Goal: Task Accomplishment & Management: Manage account settings

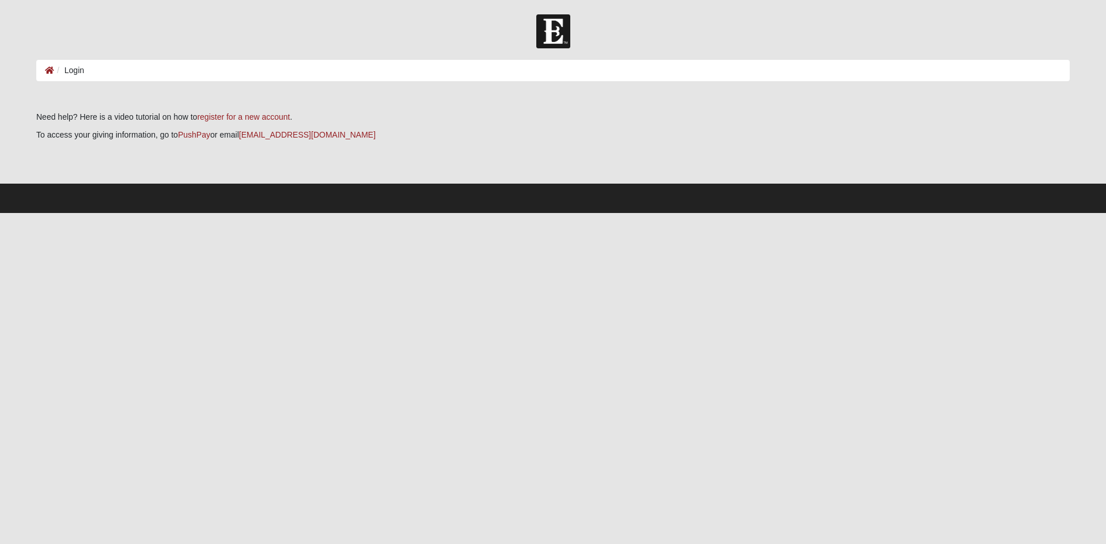
click at [72, 69] on li "Login" at bounding box center [69, 71] width 30 height 12
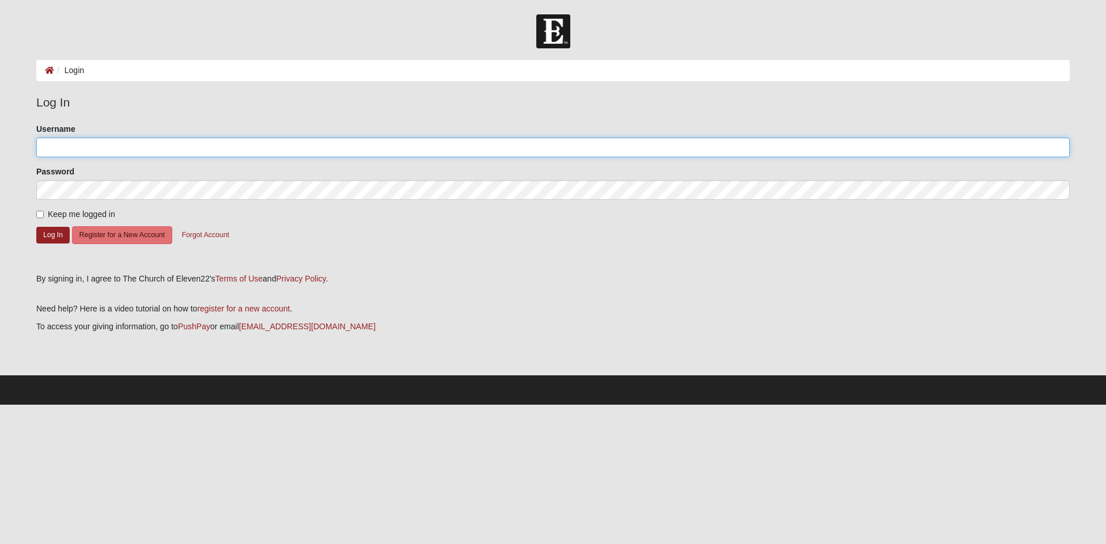
click at [102, 146] on input "Username" at bounding box center [552, 148] width 1033 height 20
type input "Eliza_17"
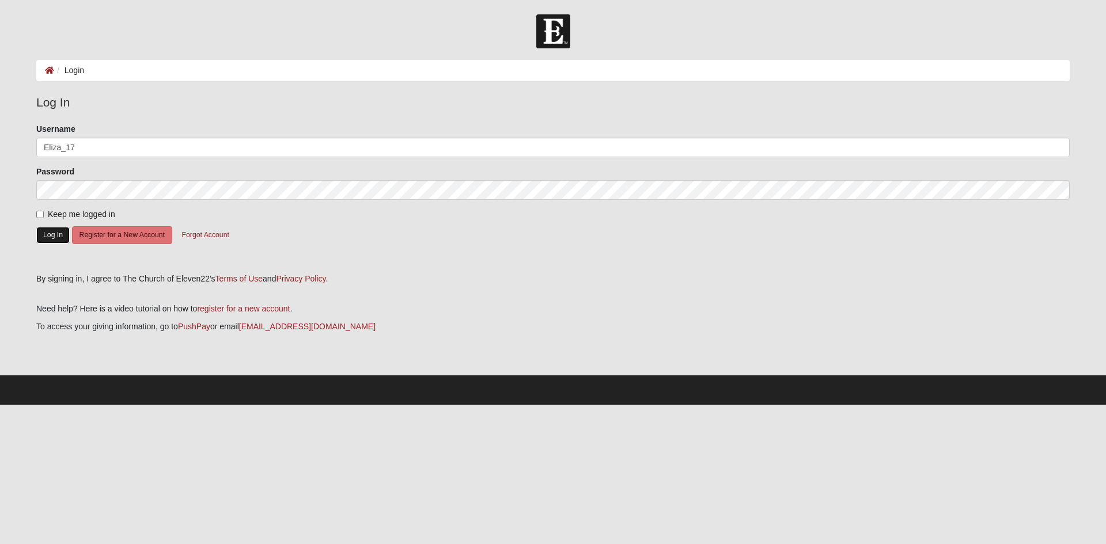
click at [53, 229] on button "Log In" at bounding box center [52, 235] width 33 height 17
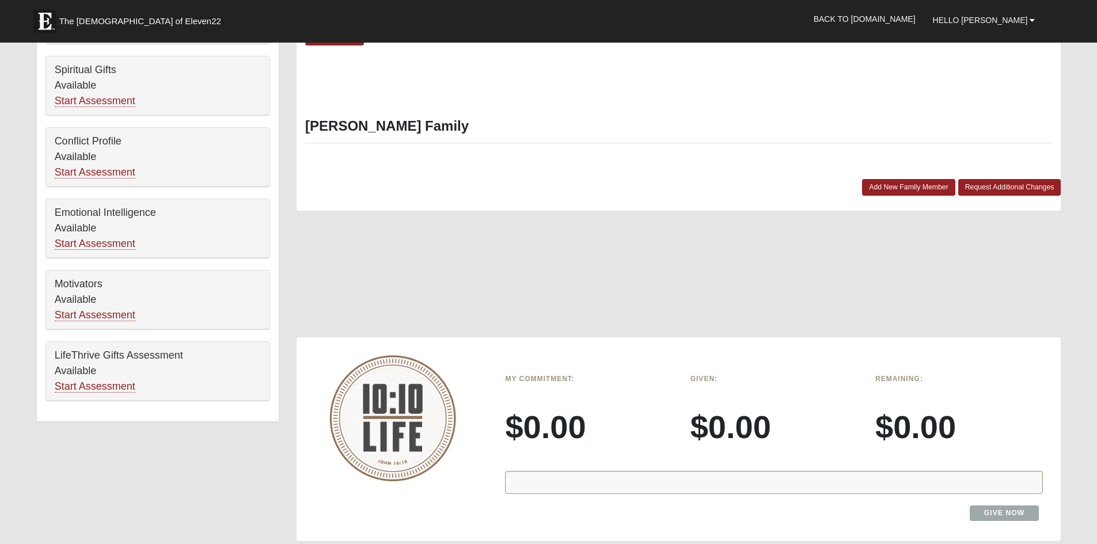
scroll to position [634, 0]
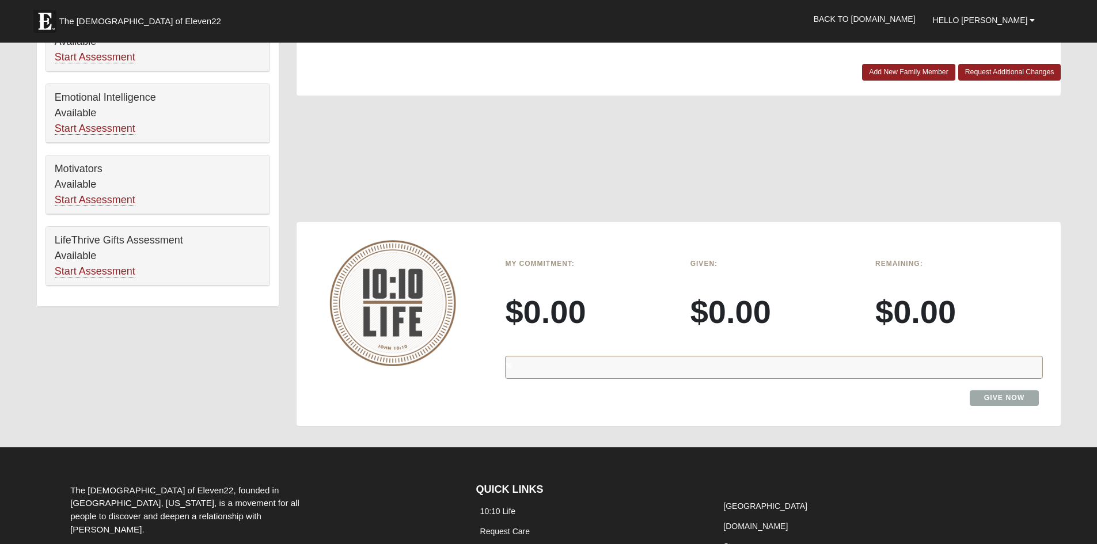
click at [876, 366] on div "%" at bounding box center [774, 367] width 538 height 23
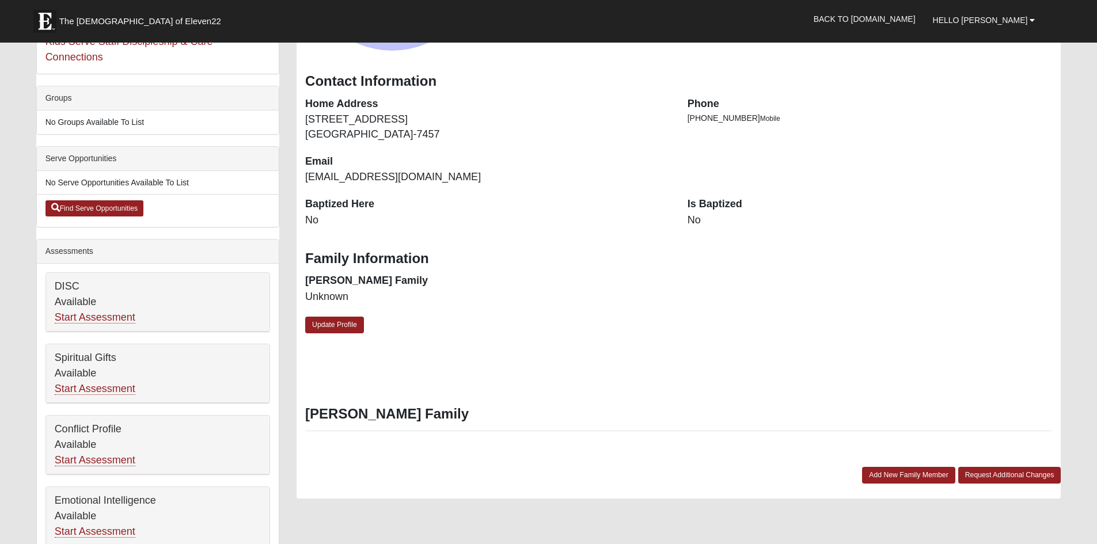
scroll to position [173, 0]
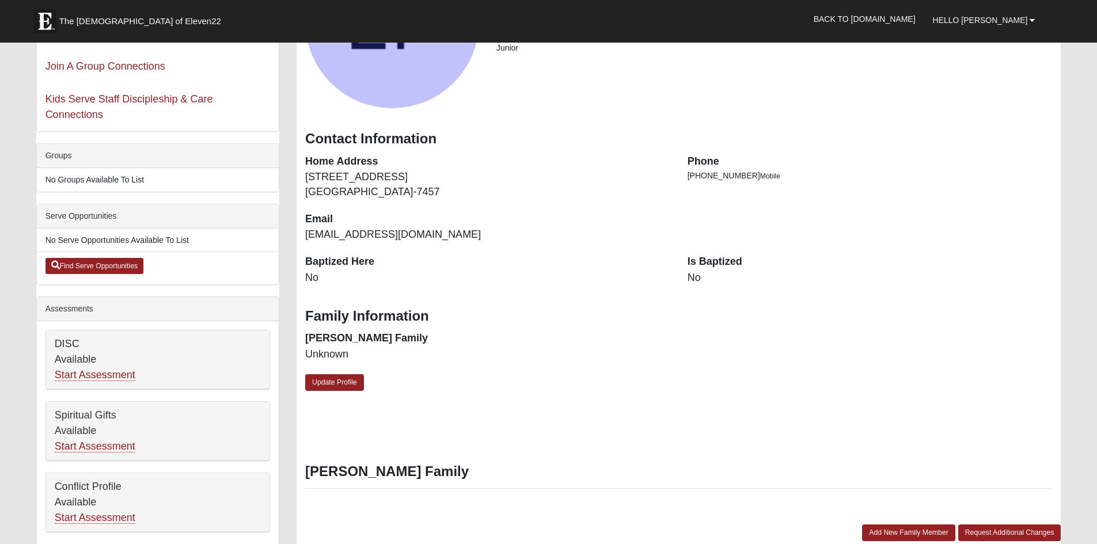
click at [688, 279] on dd "No" at bounding box center [870, 278] width 365 height 15
drag, startPoint x: 689, startPoint y: 279, endPoint x: 708, endPoint y: 276, distance: 18.6
click at [708, 276] on dd "No" at bounding box center [870, 278] width 365 height 15
drag, startPoint x: 670, startPoint y: 280, endPoint x: 730, endPoint y: 280, distance: 59.9
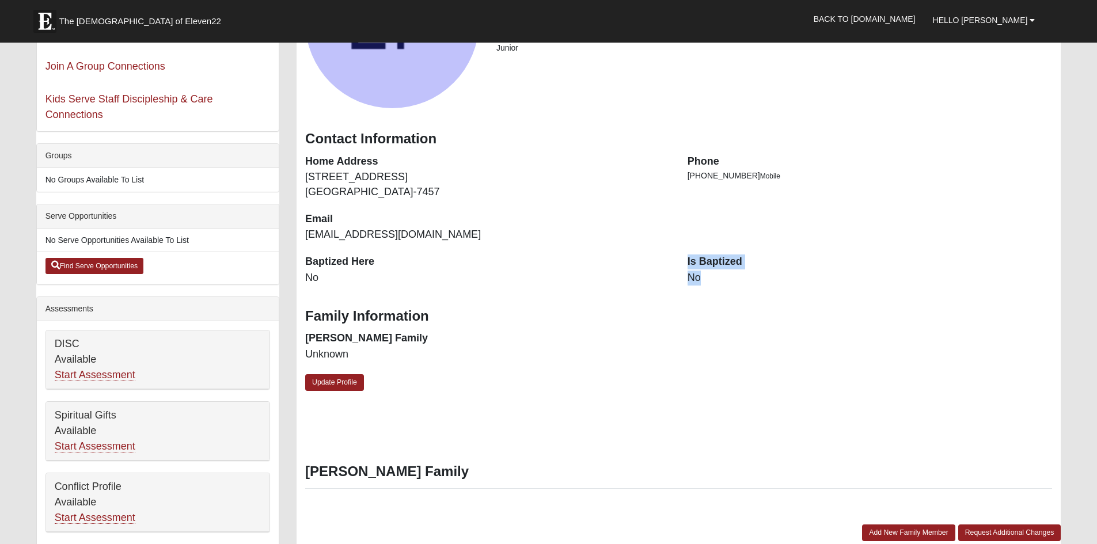
click at [730, 280] on div "Baptized Here No Is Baptized No" at bounding box center [679, 276] width 764 height 43
click at [730, 280] on dd "No" at bounding box center [870, 278] width 365 height 15
drag, startPoint x: 688, startPoint y: 279, endPoint x: 711, endPoint y: 279, distance: 23.0
click at [711, 279] on dd "No" at bounding box center [870, 278] width 365 height 15
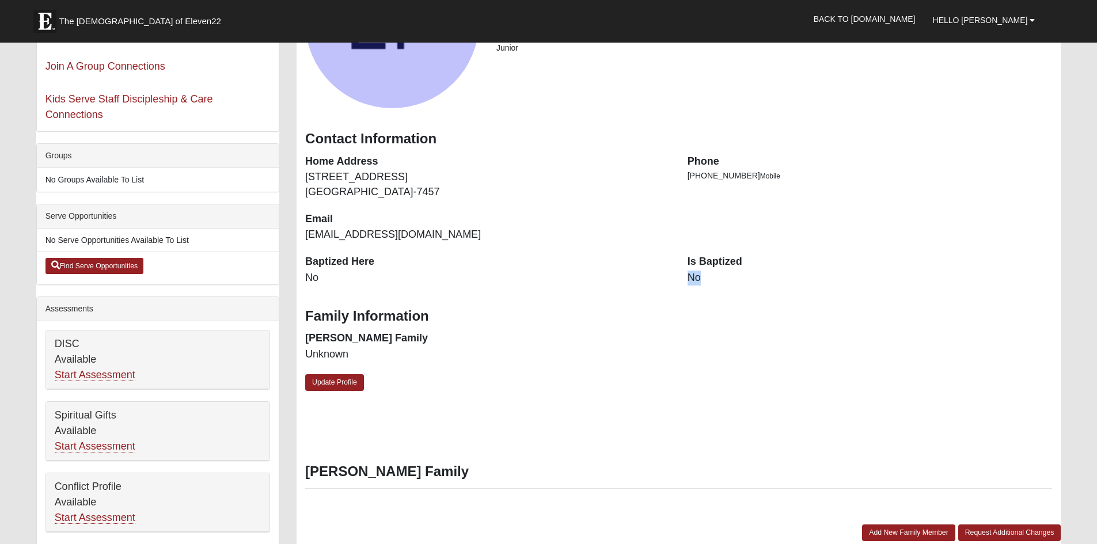
drag, startPoint x: 678, startPoint y: 280, endPoint x: 726, endPoint y: 279, distance: 47.8
click at [726, 279] on div "Is Baptized No" at bounding box center [870, 276] width 382 height 43
click at [726, 279] on dd "No" at bounding box center [870, 278] width 365 height 15
drag, startPoint x: 689, startPoint y: 278, endPoint x: 717, endPoint y: 275, distance: 28.4
click at [717, 275] on dd "No" at bounding box center [870, 278] width 365 height 15
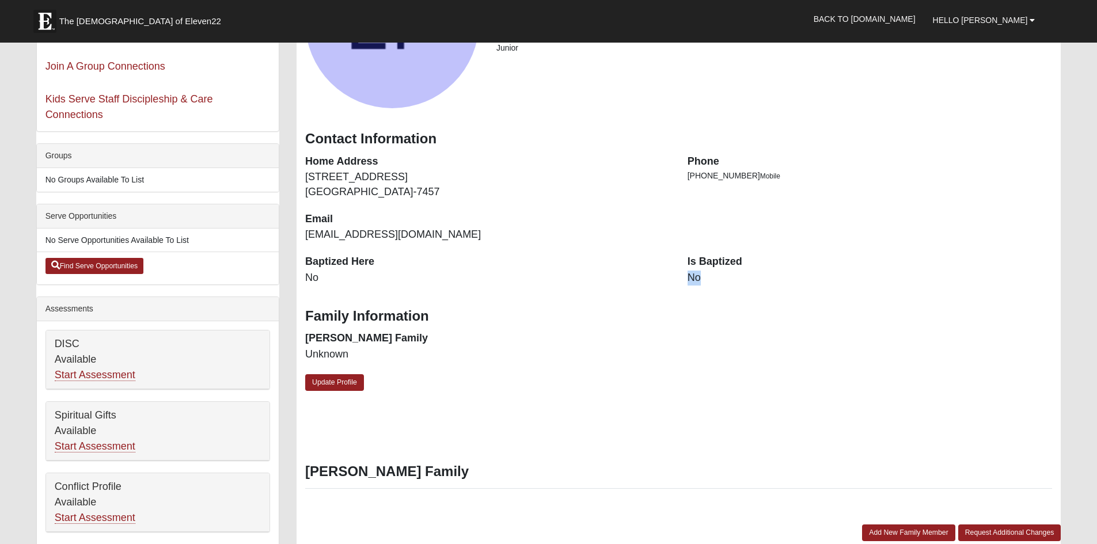
click at [717, 275] on dd "No" at bounding box center [870, 278] width 365 height 15
drag, startPoint x: 688, startPoint y: 276, endPoint x: 729, endPoint y: 275, distance: 40.9
click at [729, 275] on dd "No" at bounding box center [870, 278] width 365 height 15
drag, startPoint x: 691, startPoint y: 280, endPoint x: 753, endPoint y: 278, distance: 61.7
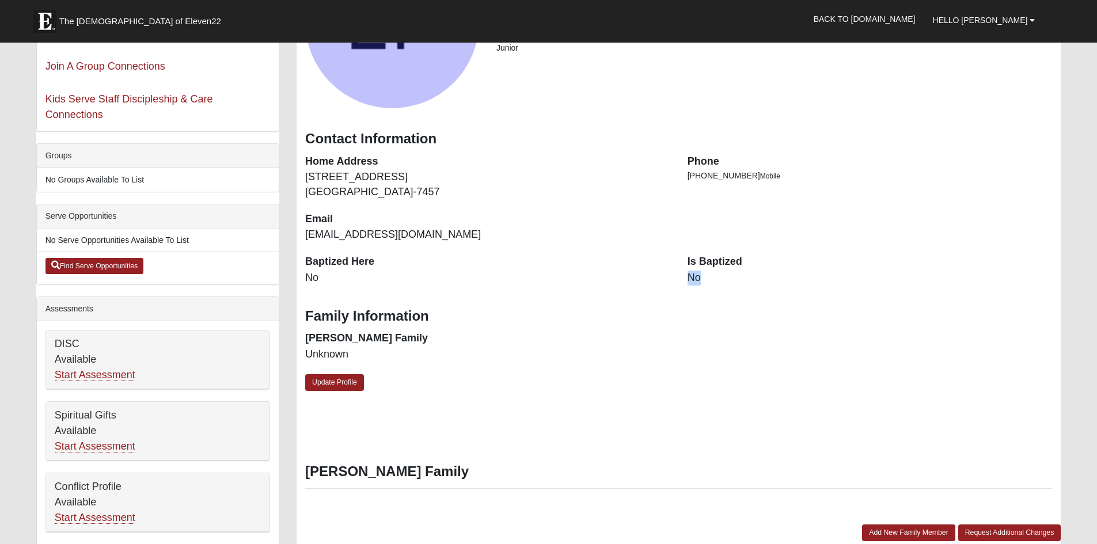
click at [753, 278] on dd "No" at bounding box center [870, 278] width 365 height 15
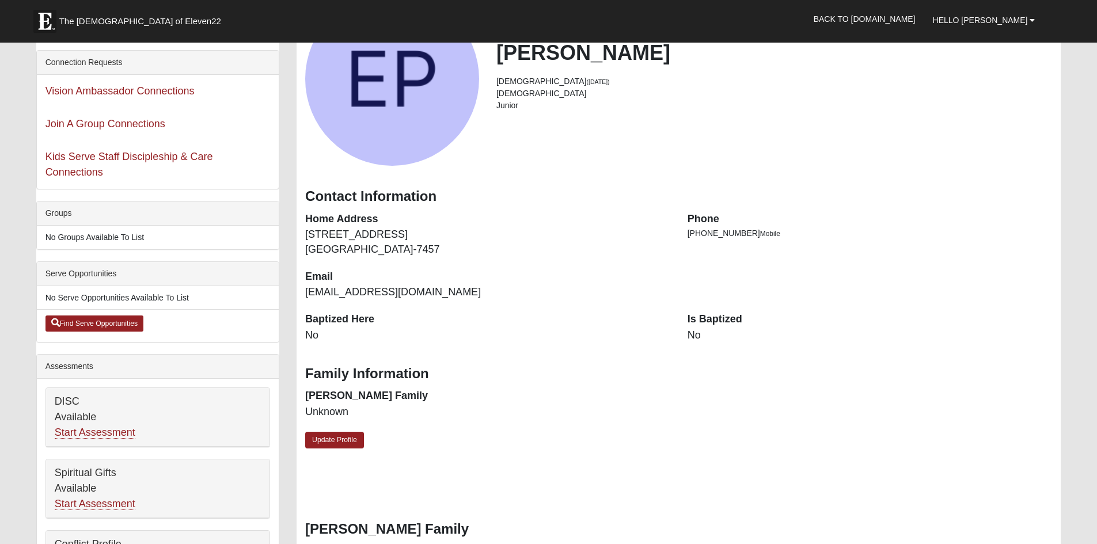
scroll to position [0, 0]
